Goal: Find contact information: Find contact information

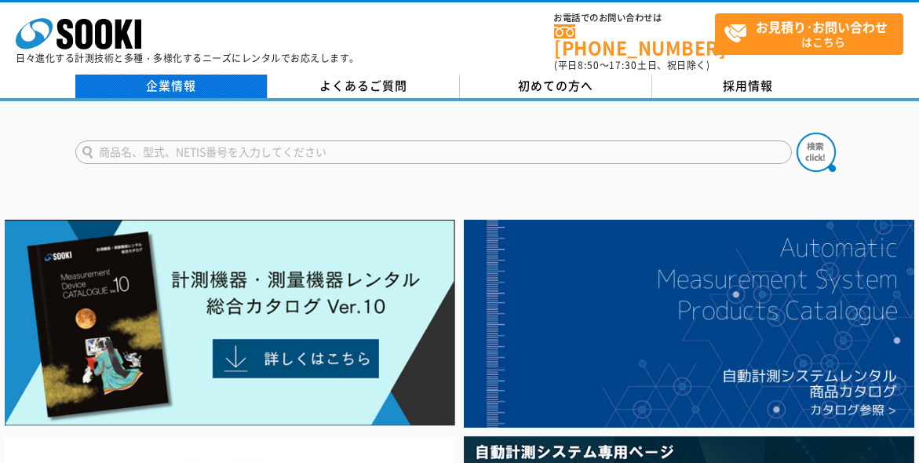
click at [193, 75] on link "企業情報" at bounding box center [171, 87] width 192 height 24
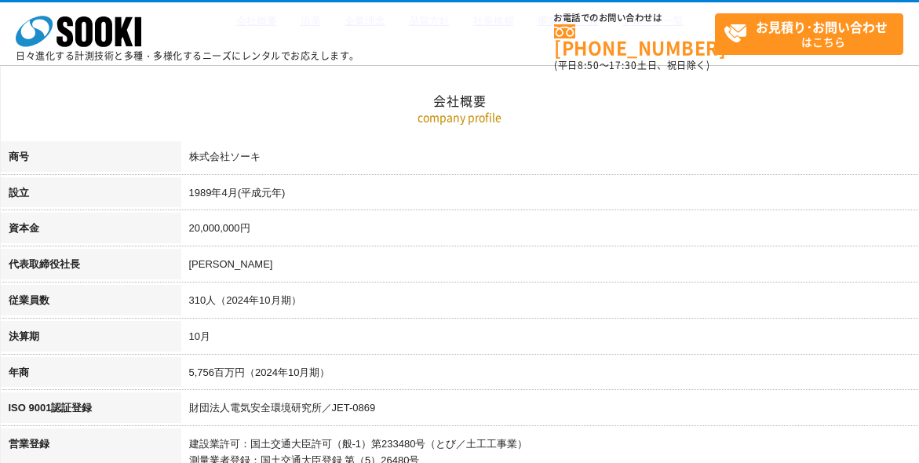
scroll to position [235, 0]
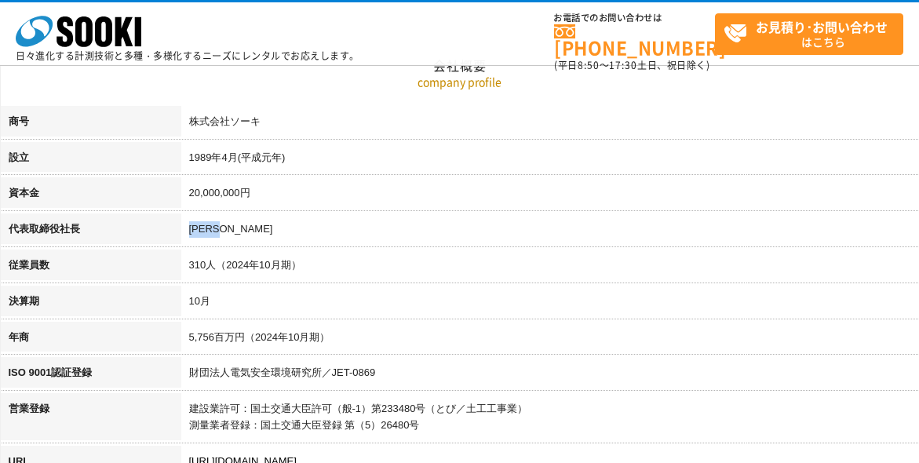
drag, startPoint x: 191, startPoint y: 230, endPoint x: 241, endPoint y: 229, distance: 50.2
click at [241, 229] on td "梶原 英登" at bounding box center [549, 231] width 737 height 36
copy td "梶原 英登"
click at [137, 191] on th "資本金" at bounding box center [91, 195] width 180 height 36
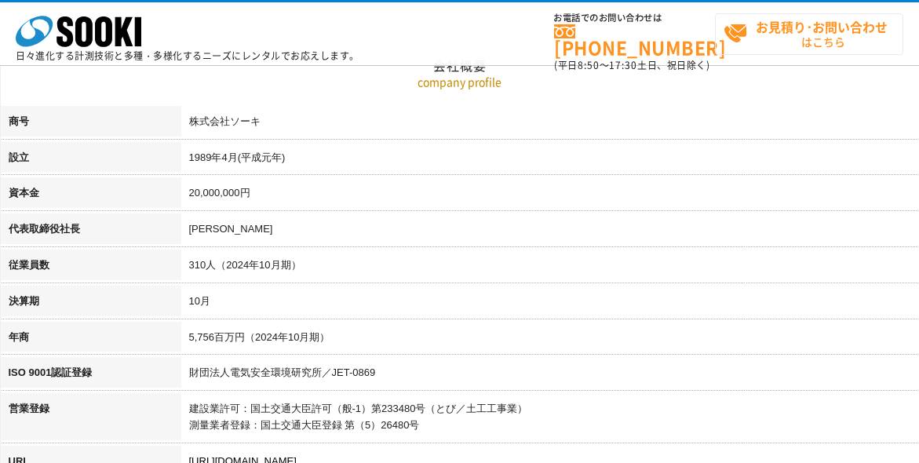
click at [844, 42] on span "お見積り･お問い合わせ はこちら" at bounding box center [812, 33] width 179 height 39
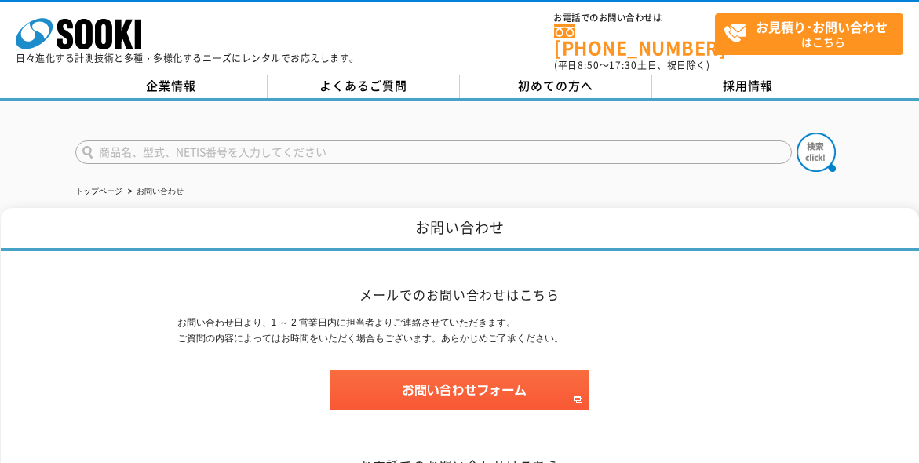
drag, startPoint x: 111, startPoint y: 238, endPoint x: 166, endPoint y: 159, distance: 95.8
click at [122, 229] on h1 "お問い合わせ" at bounding box center [460, 229] width 918 height 43
